Goal: Task Accomplishment & Management: Manage account settings

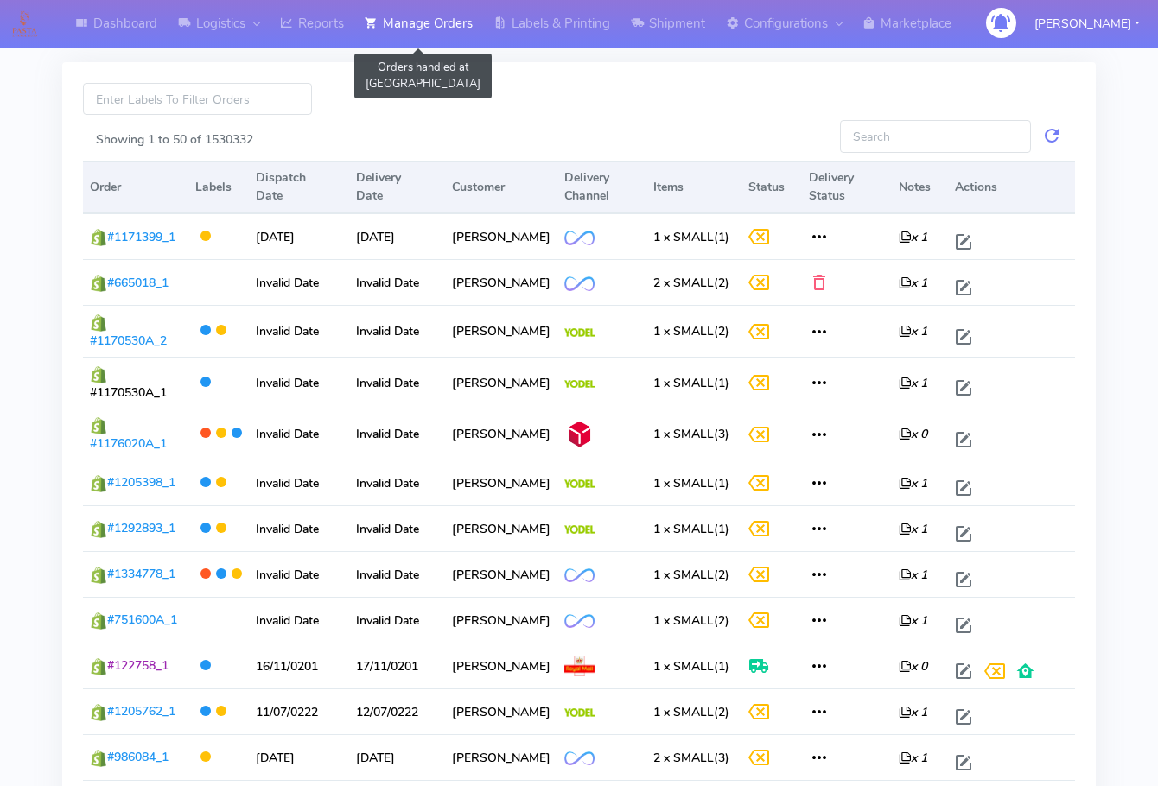
click at [413, 30] on link "Manage Orders" at bounding box center [418, 24] width 129 height 48
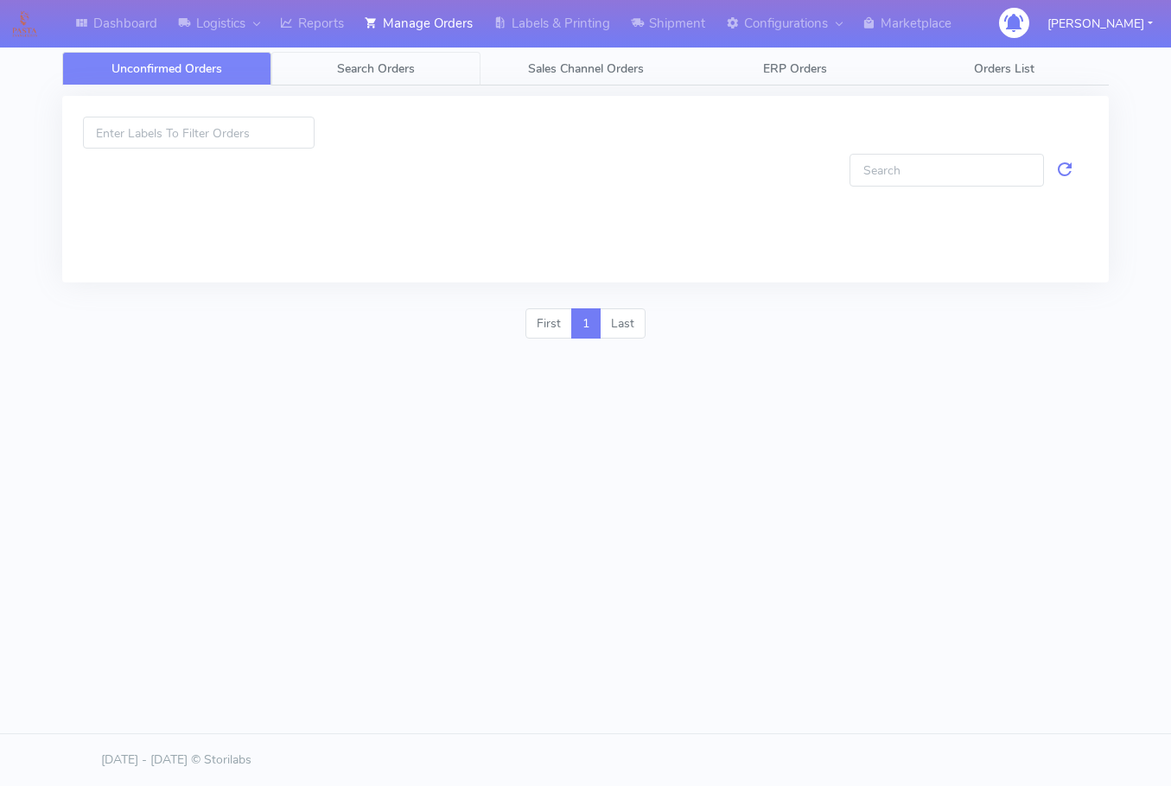
click at [373, 66] on span "Search Orders" at bounding box center [376, 68] width 78 height 16
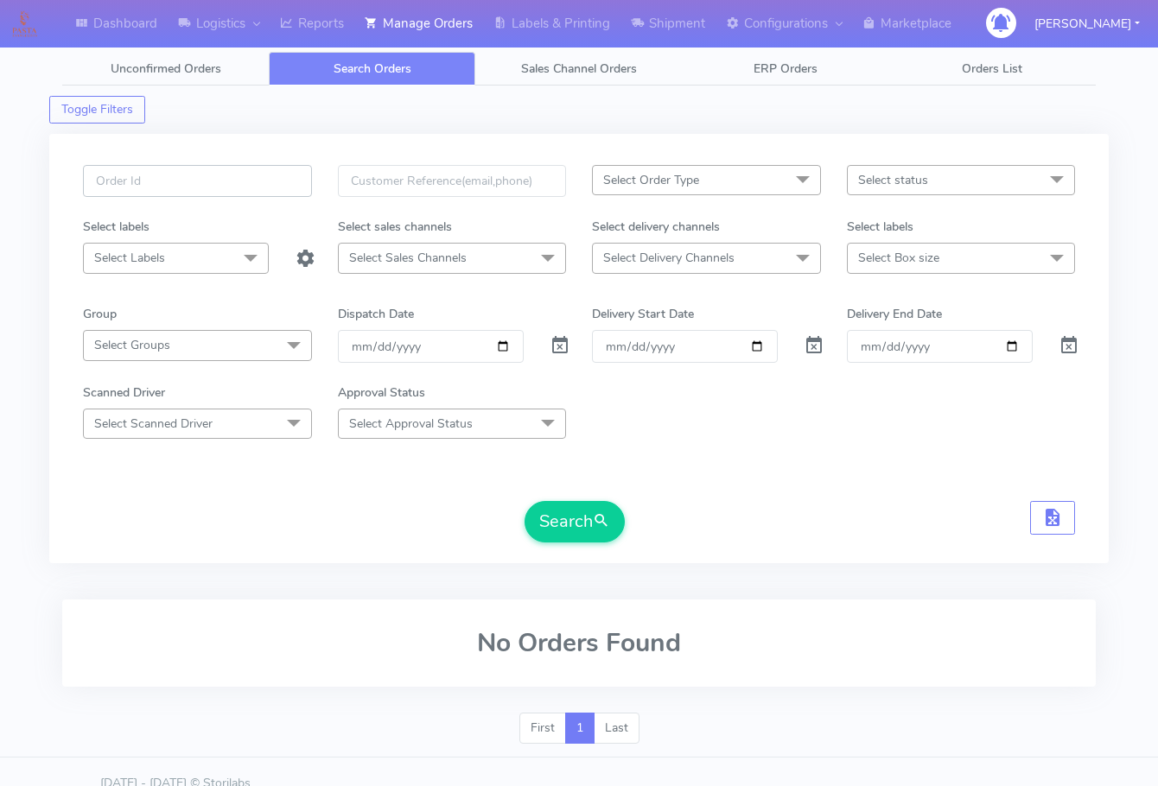
click at [170, 170] on input "text" at bounding box center [197, 181] width 229 height 32
paste input "1614991"
type input "1614991"
click at [525, 501] on button "Search" at bounding box center [575, 521] width 100 height 41
click at [551, 348] on span at bounding box center [560, 349] width 21 height 16
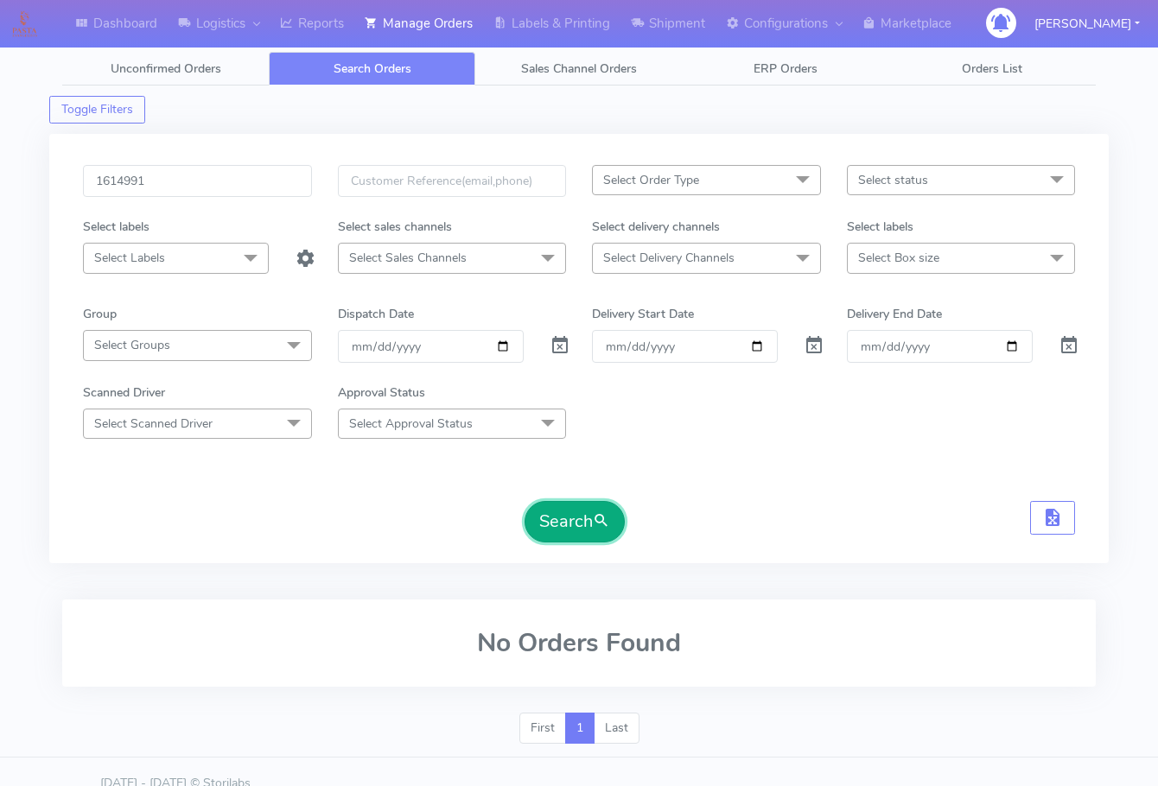
click at [559, 518] on button "Search" at bounding box center [575, 521] width 100 height 41
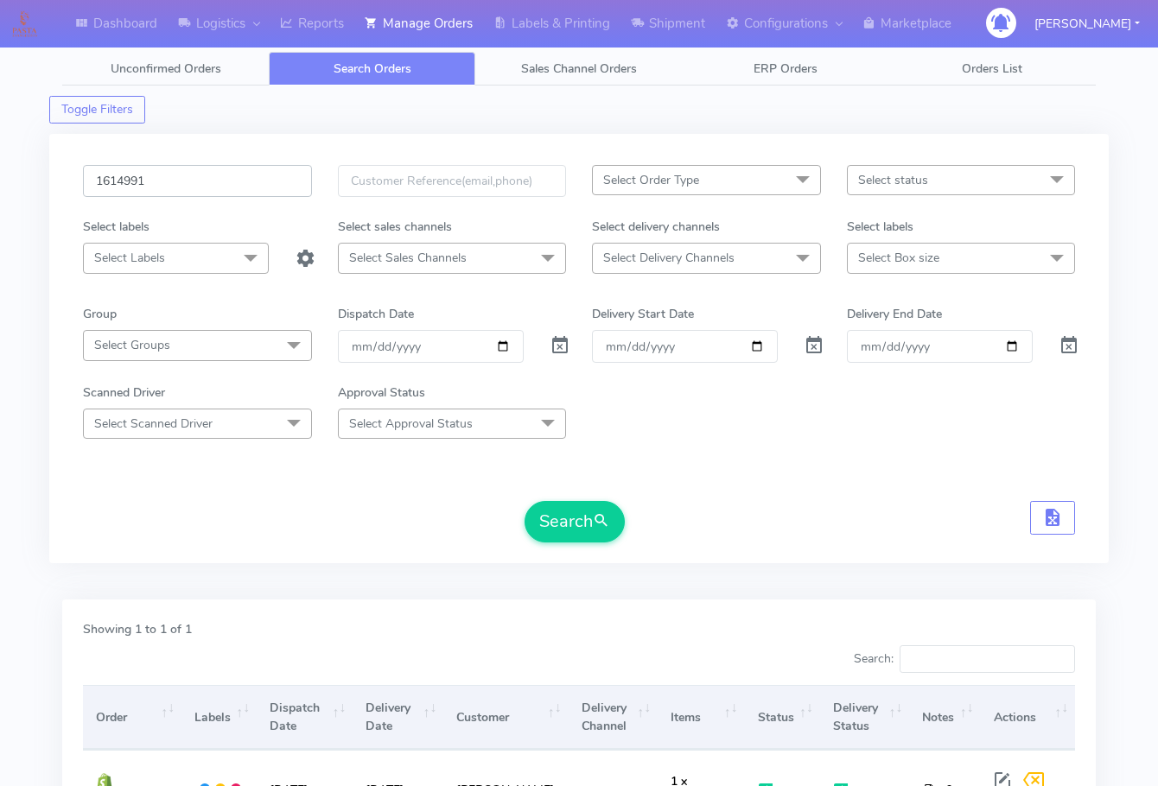
click at [188, 181] on input "1614991" at bounding box center [197, 181] width 229 height 32
paste input "357"
type input "1614357"
click at [561, 544] on div "1614357 Select Order Type Select All MEALS ATAVI One Off Pasta Club Gift Kit Ev…" at bounding box center [579, 359] width 1018 height 388
click at [563, 521] on button "Search" at bounding box center [575, 521] width 100 height 41
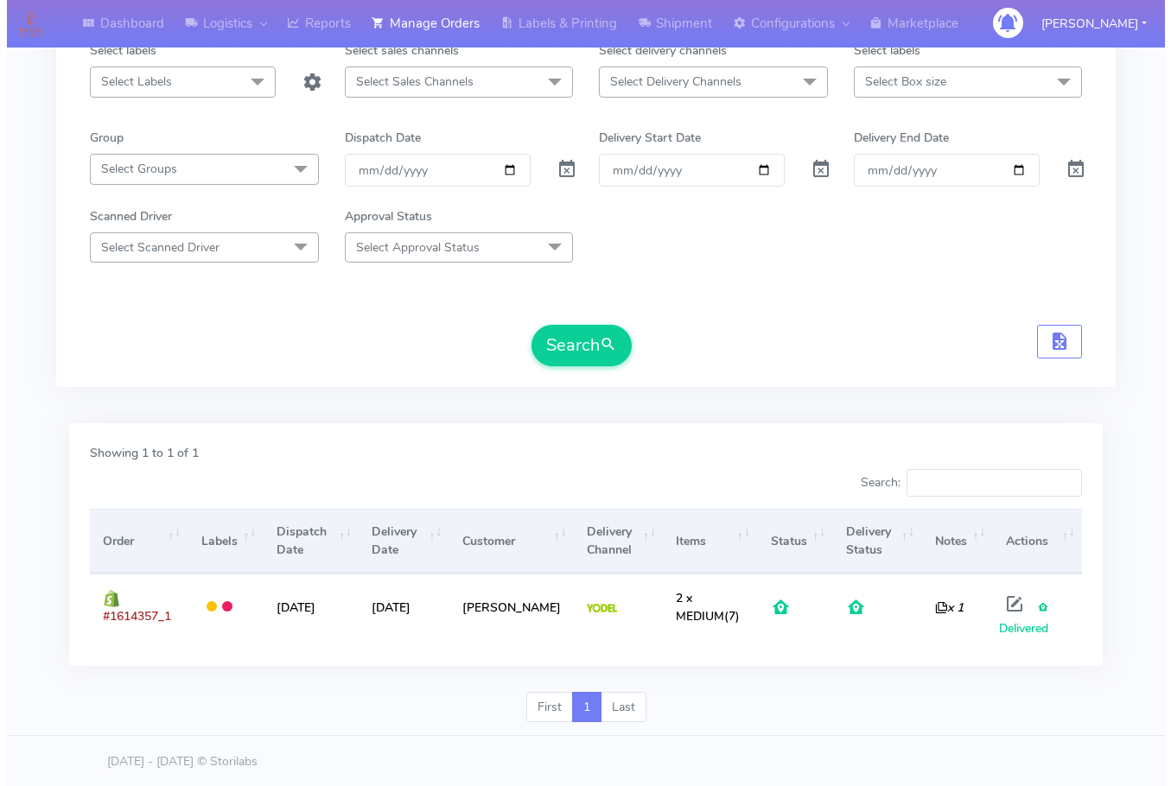
scroll to position [178, 0]
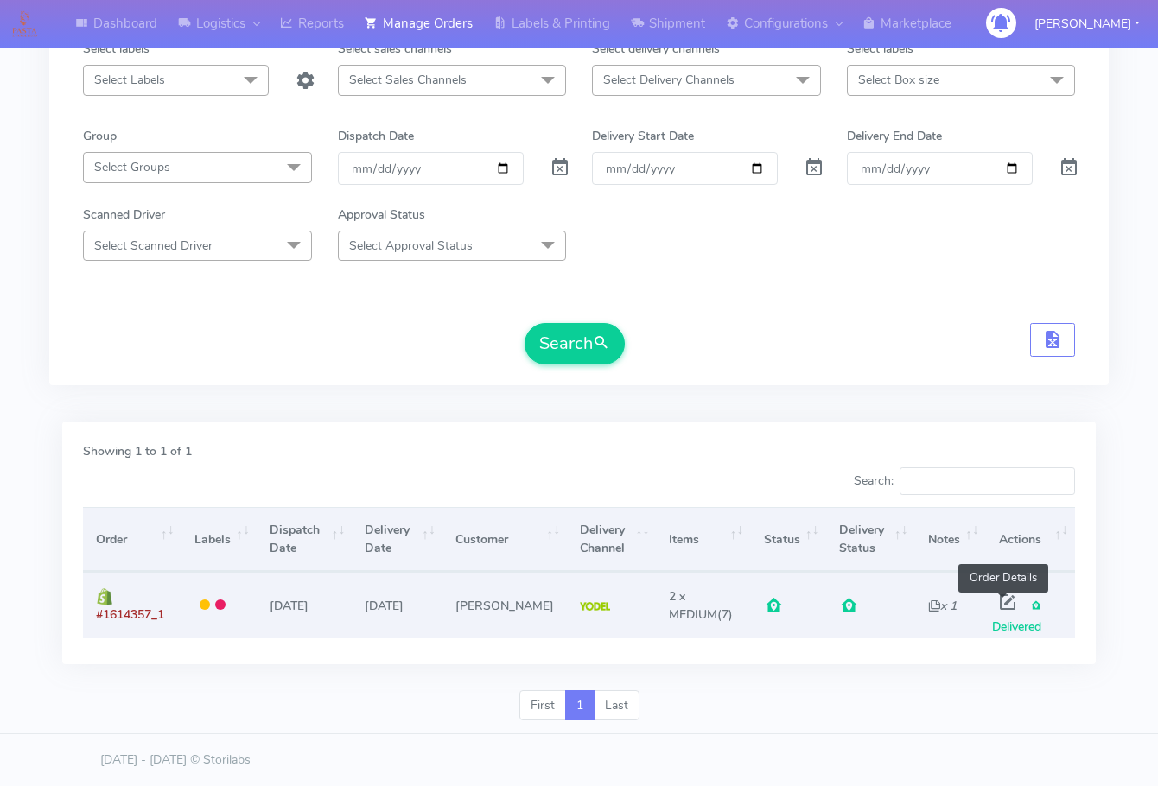
click at [1000, 601] on span at bounding box center [1007, 606] width 31 height 16
select select "5"
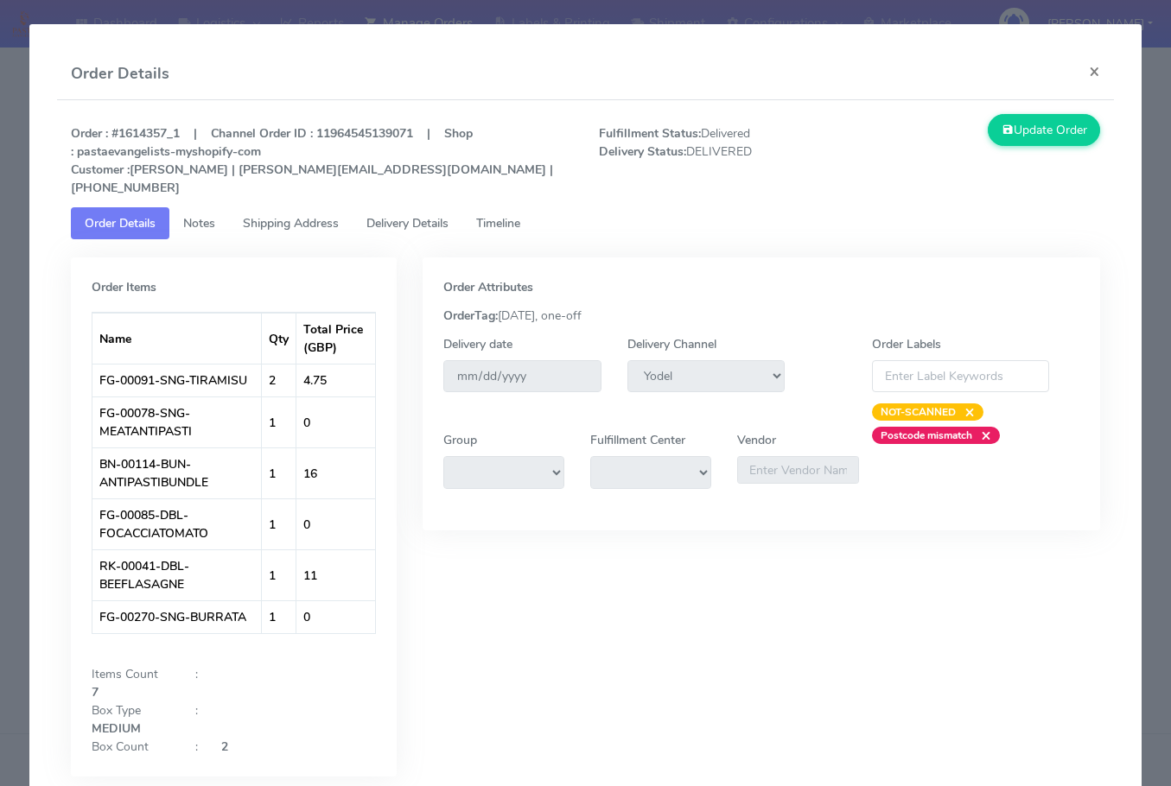
click at [220, 207] on link "Notes" at bounding box center [199, 223] width 60 height 32
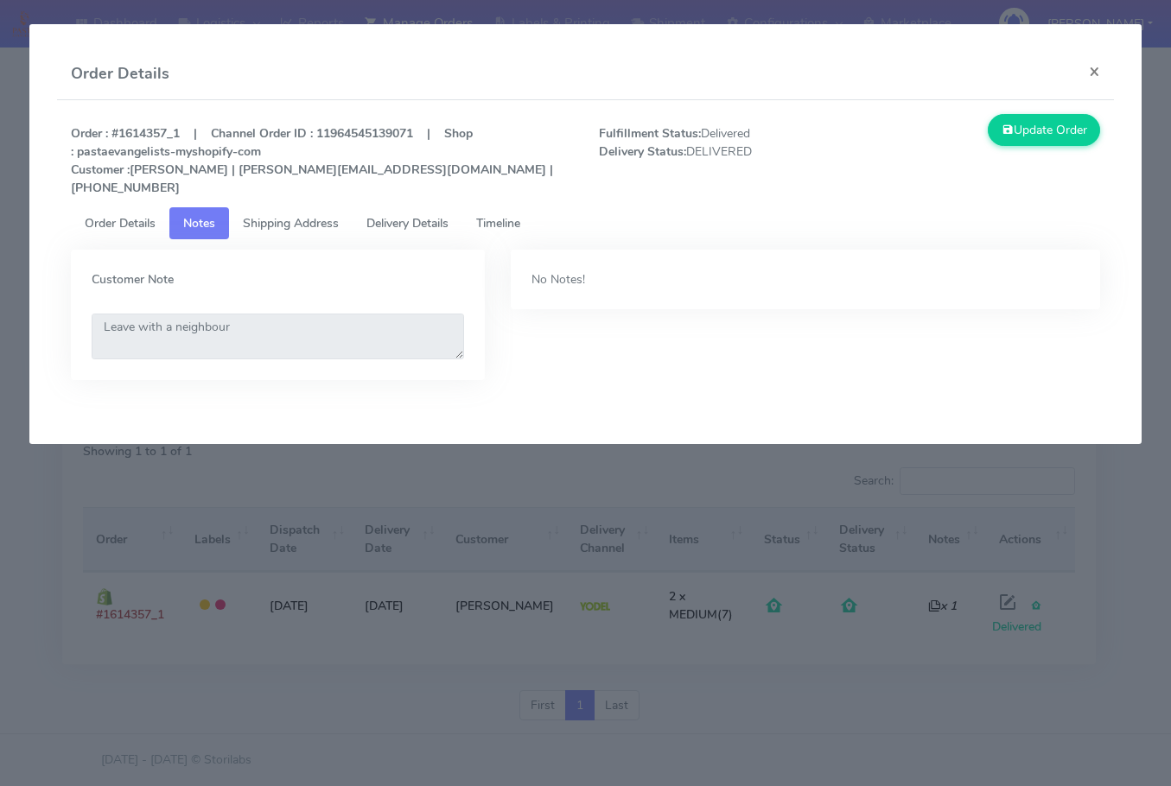
click at [302, 215] on span "Shipping Address" at bounding box center [291, 223] width 96 height 16
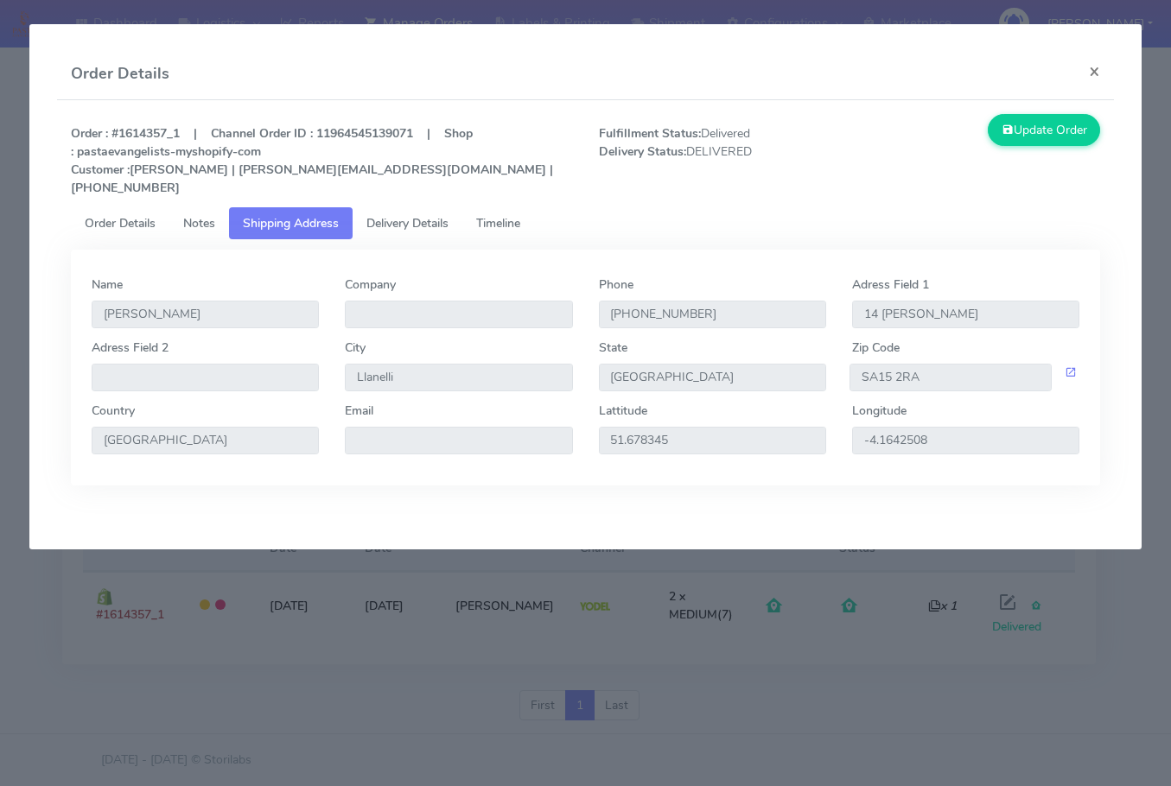
click at [420, 215] on span "Delivery Details" at bounding box center [407, 223] width 82 height 16
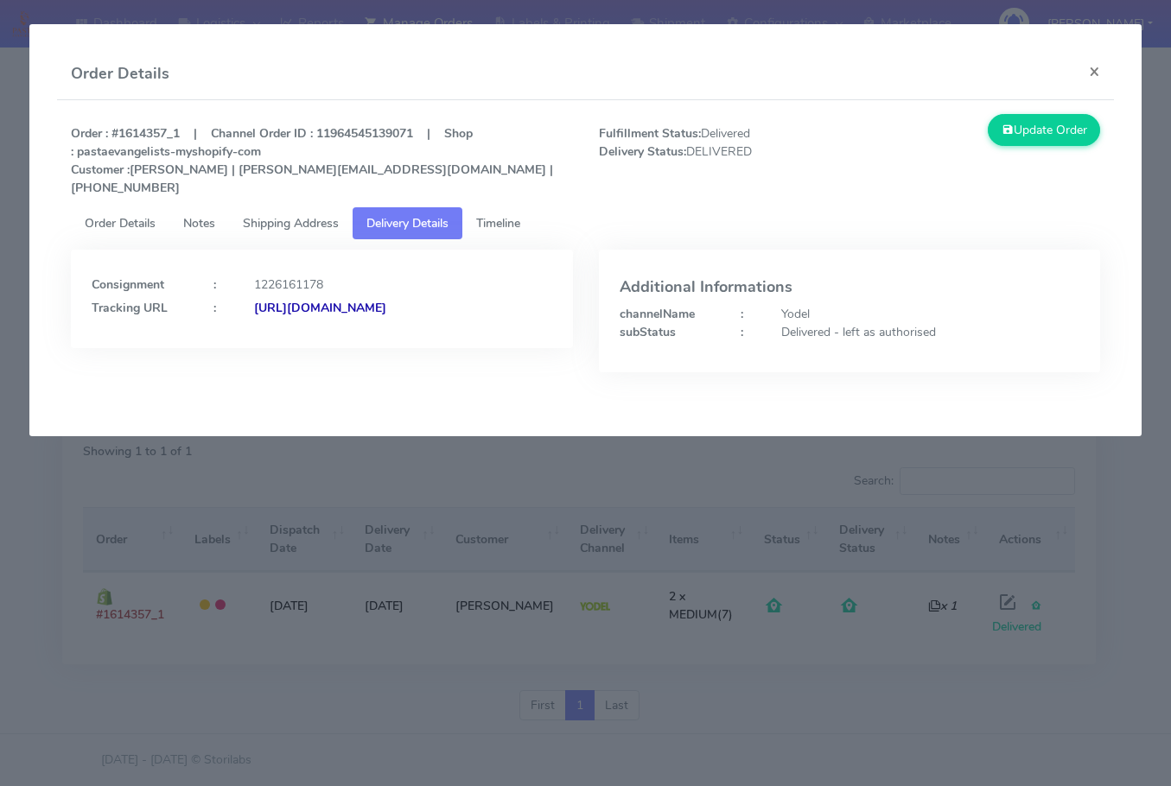
click at [275, 207] on link "Shipping Address" at bounding box center [291, 223] width 124 height 32
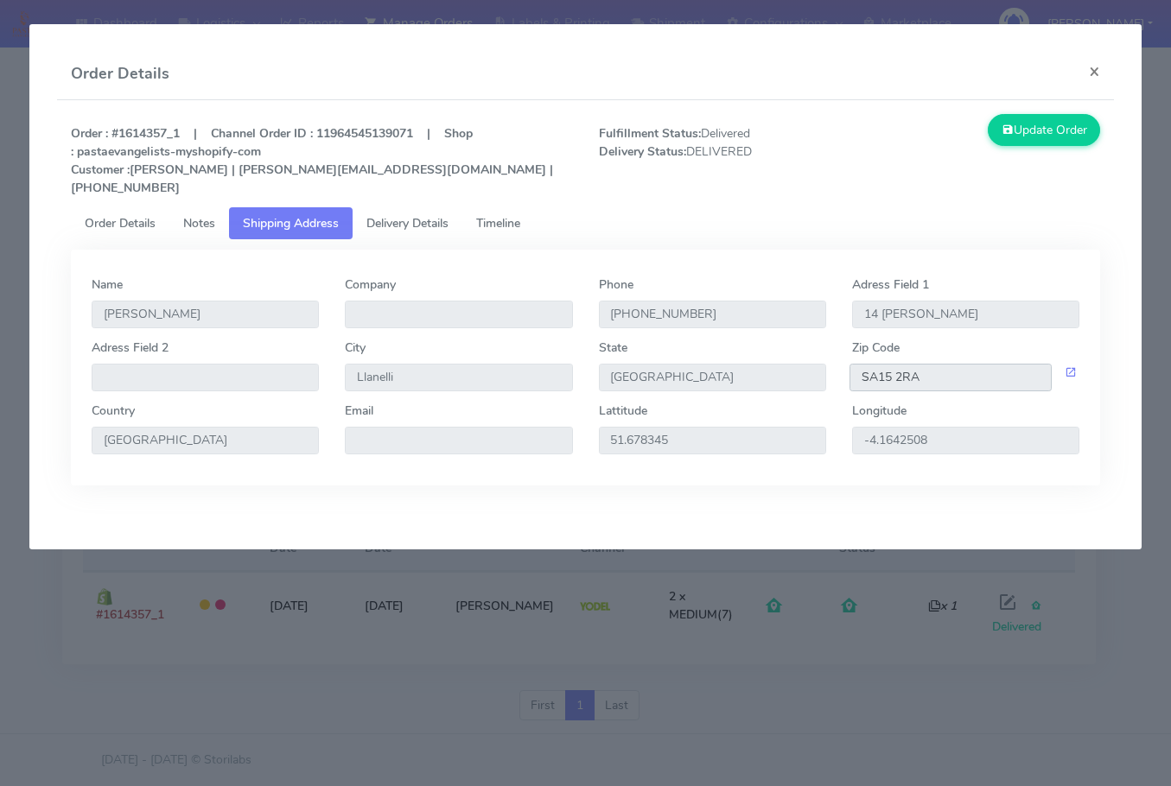
click at [945, 364] on input "SA15 2RA" at bounding box center [951, 378] width 202 height 28
click at [398, 207] on link "Delivery Details" at bounding box center [408, 223] width 110 height 32
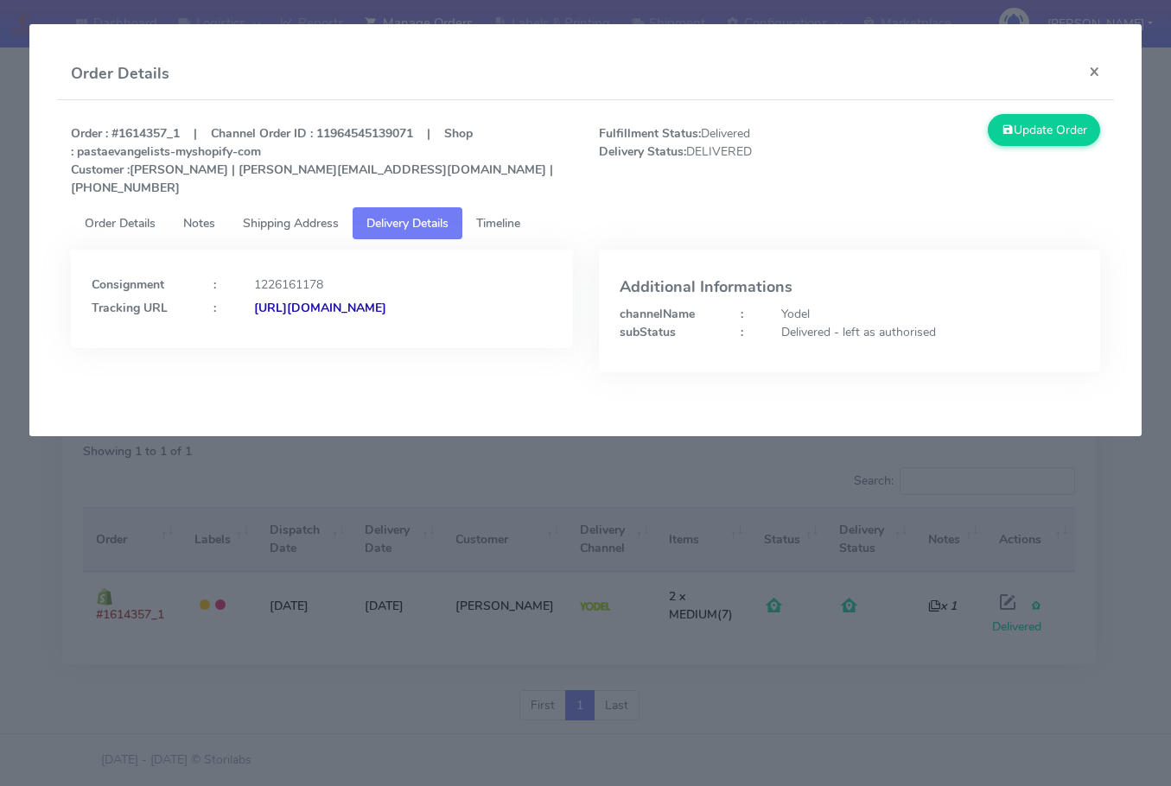
click at [254, 312] on strong "[URL][DOMAIN_NAME]" at bounding box center [320, 308] width 132 height 16
click at [128, 215] on span "Order Details" at bounding box center [120, 223] width 71 height 16
